Goal: Task Accomplishment & Management: Use online tool/utility

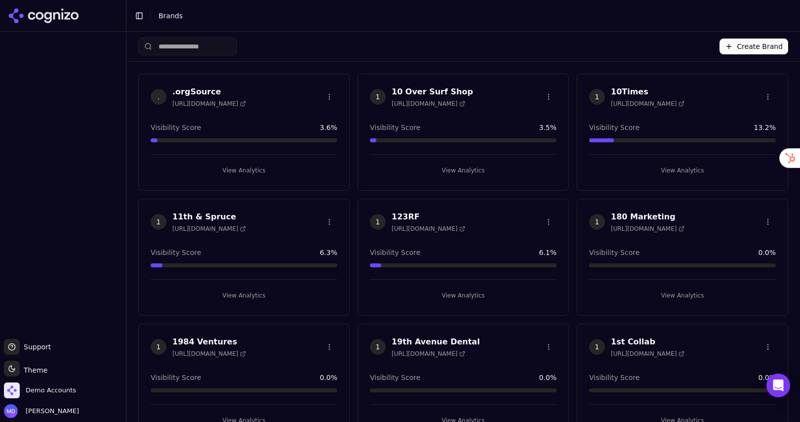
click at [196, 53] on input "search" at bounding box center [187, 47] width 99 height 18
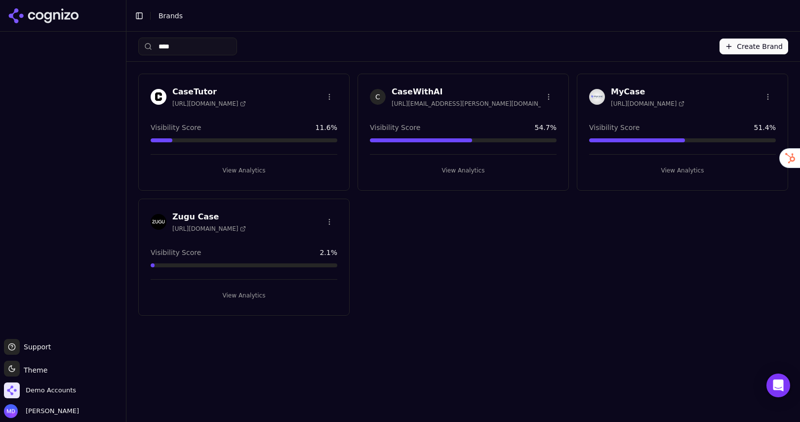
type input "****"
click at [420, 171] on button "View Analytics" at bounding box center [463, 170] width 187 height 16
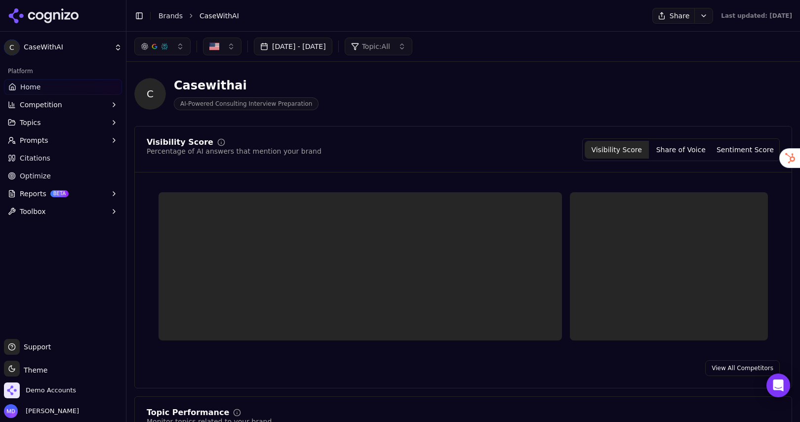
click at [57, 193] on span "BETA" at bounding box center [59, 193] width 18 height 7
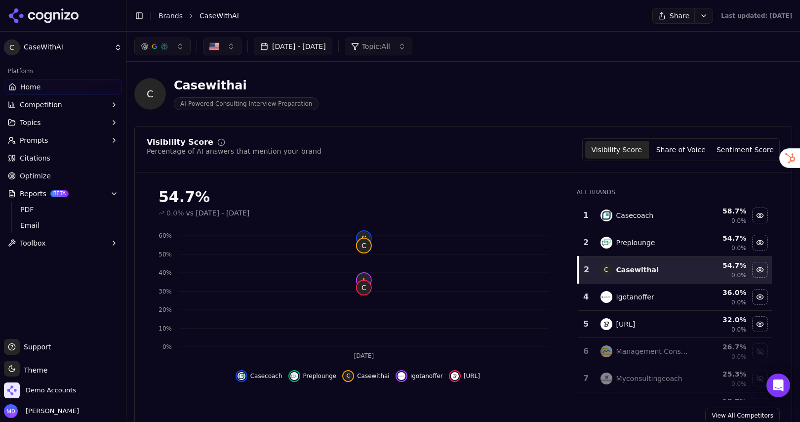
click at [52, 174] on link "Optimize" at bounding box center [63, 176] width 118 height 16
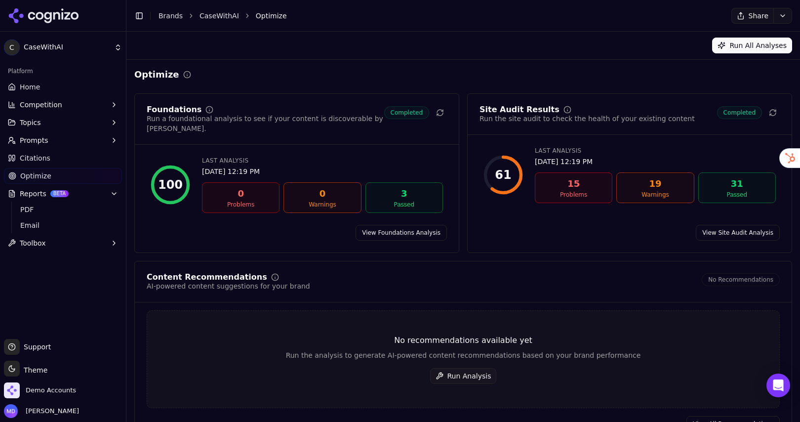
click at [462, 368] on button "Run Analysis" at bounding box center [463, 376] width 67 height 16
click at [175, 14] on link "Brands" at bounding box center [170, 16] width 24 height 8
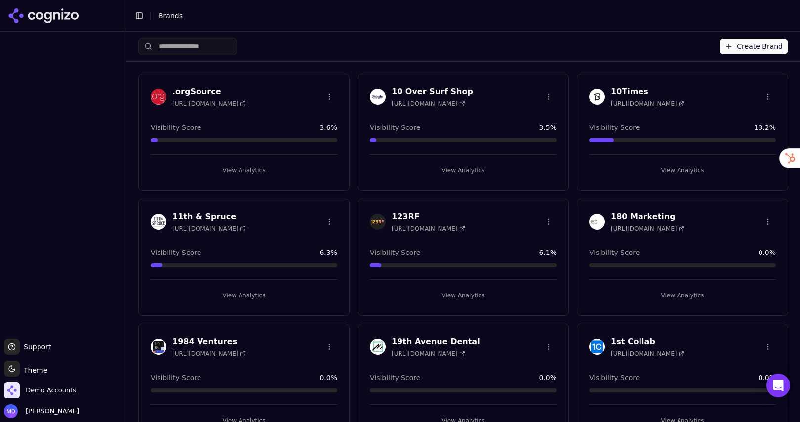
click at [233, 45] on input "search" at bounding box center [187, 47] width 99 height 18
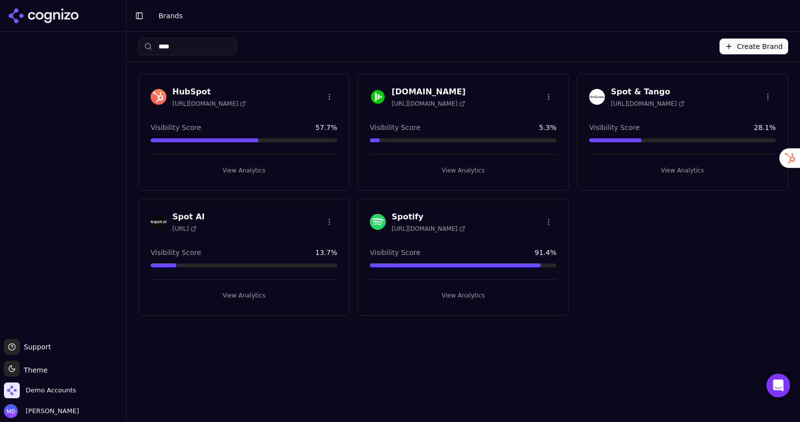
type input "****"
click at [671, 178] on div "Spot & Tango [URL][DOMAIN_NAME] Visibility Score 28.1 % View Analytics" at bounding box center [682, 132] width 211 height 117
click at [669, 174] on button "View Analytics" at bounding box center [682, 170] width 187 height 16
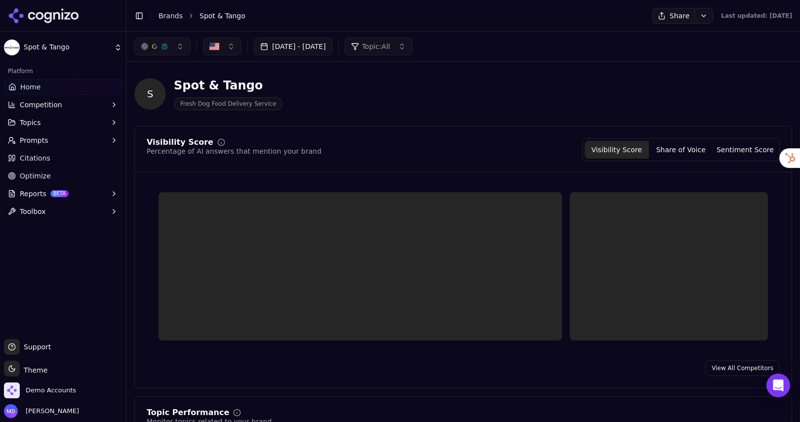
click at [42, 171] on span "Optimize" at bounding box center [35, 176] width 31 height 10
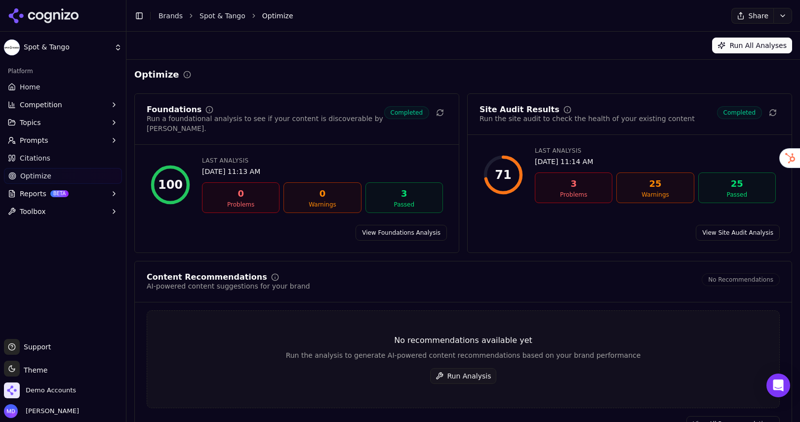
click at [453, 371] on button "Run Analysis" at bounding box center [463, 376] width 67 height 16
click at [461, 368] on button "Run Analysis" at bounding box center [463, 376] width 67 height 16
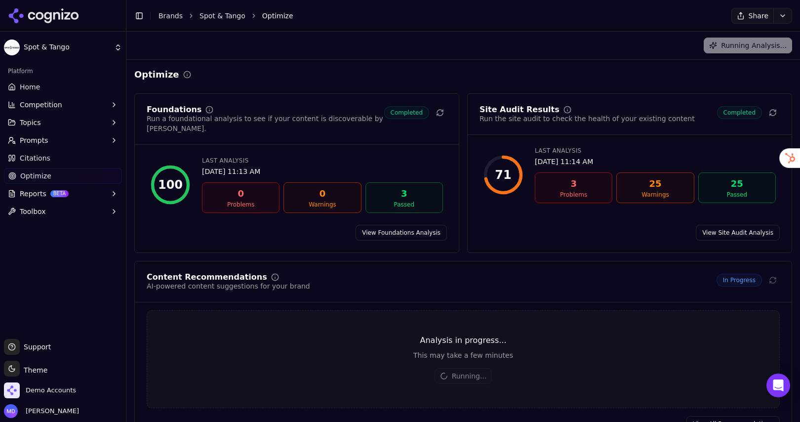
click at [707, 416] on link "View All Recommendations" at bounding box center [732, 424] width 93 height 16
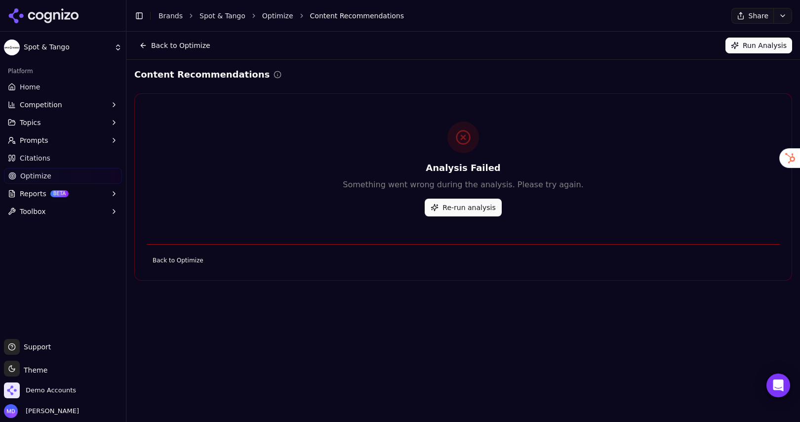
click at [163, 14] on link "Brands" at bounding box center [170, 16] width 24 height 8
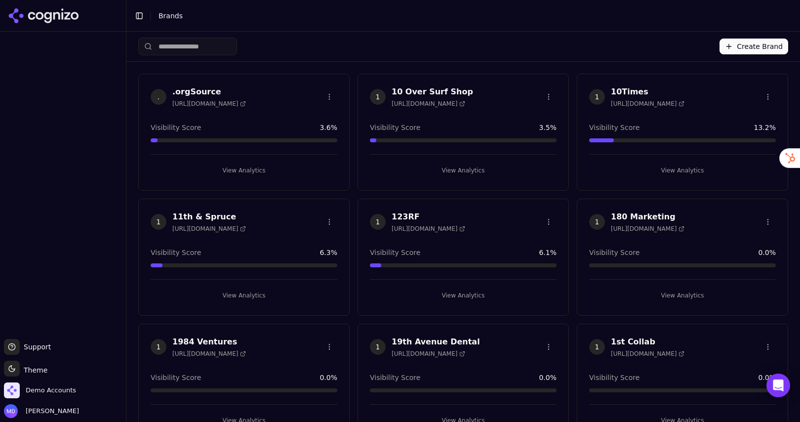
click at [169, 44] on input "search" at bounding box center [187, 47] width 99 height 18
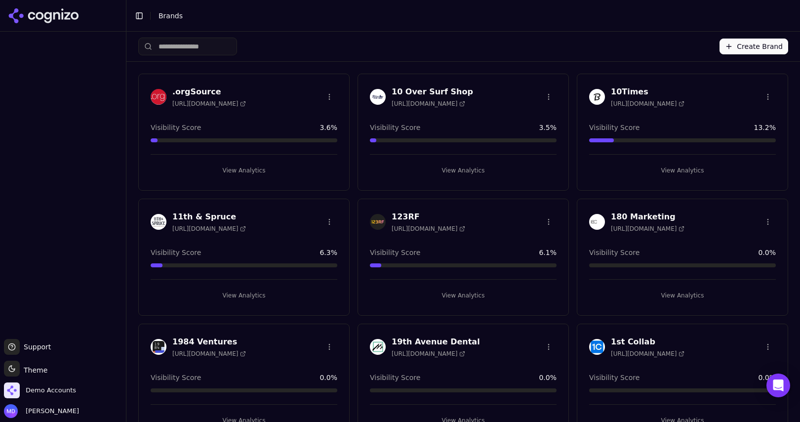
type input "*"
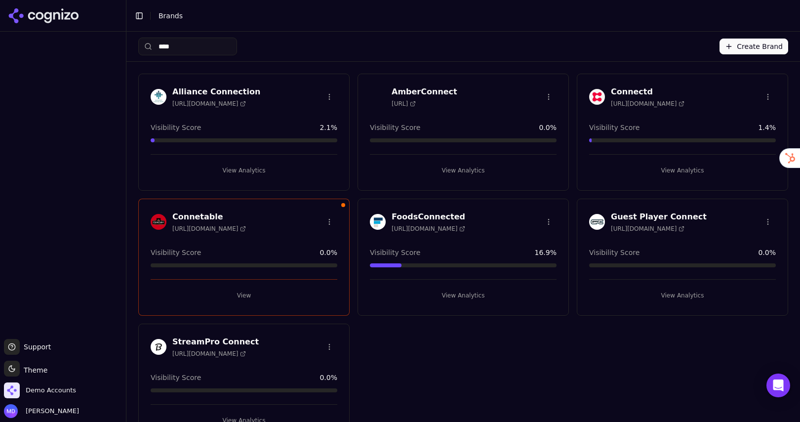
type input "****"
click at [209, 296] on button "View" at bounding box center [244, 295] width 187 height 16
